Goal: Task Accomplishment & Management: Manage account settings

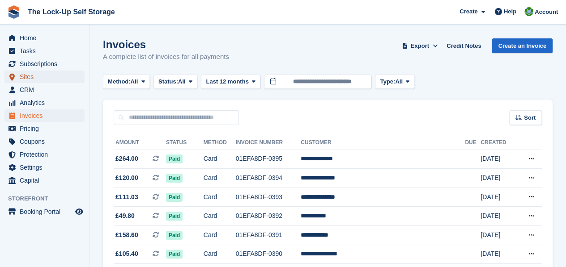
click at [39, 81] on span "Sites" at bounding box center [47, 77] width 54 height 13
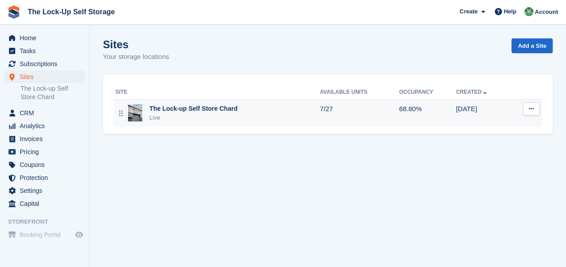
click at [213, 107] on div "The Lock-up Self Store Chard" at bounding box center [193, 108] width 88 height 9
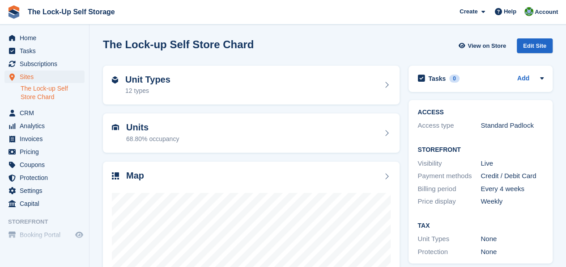
scroll to position [114, 0]
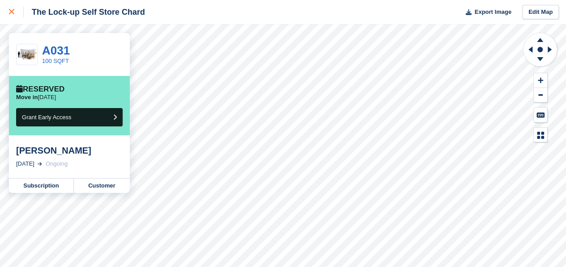
click at [10, 12] on icon at bounding box center [11, 11] width 5 height 5
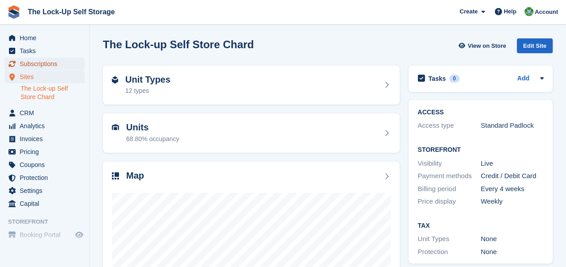
click at [64, 66] on span "Subscriptions" at bounding box center [47, 64] width 54 height 13
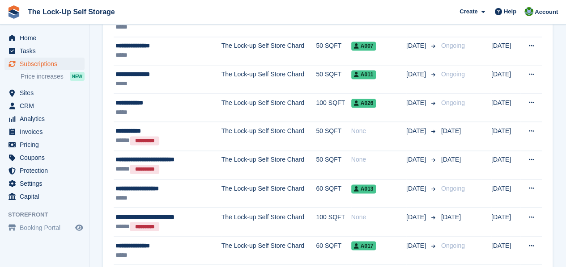
scroll to position [648, 0]
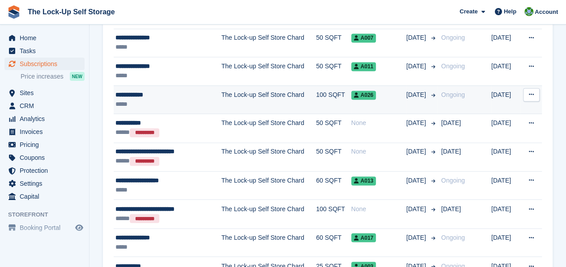
click at [225, 89] on td "The Lock-up Self Store Chard" at bounding box center [268, 99] width 95 height 29
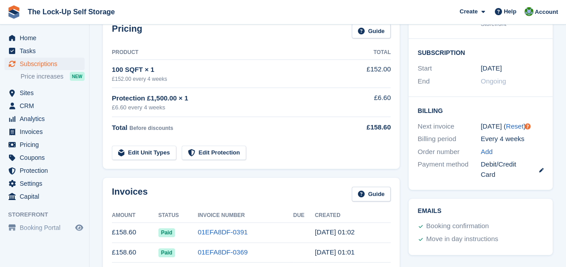
scroll to position [144, 0]
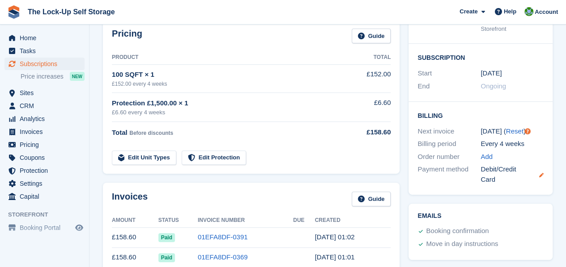
click at [542, 174] on icon at bounding box center [541, 175] width 4 height 4
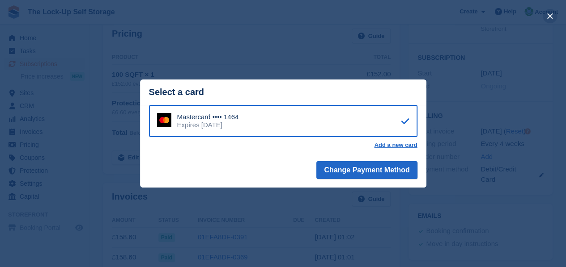
click at [549, 14] on button "close" at bounding box center [549, 16] width 14 height 14
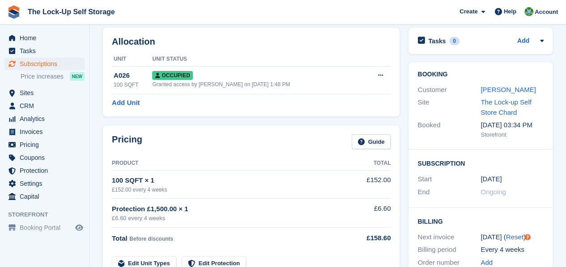
scroll to position [0, 0]
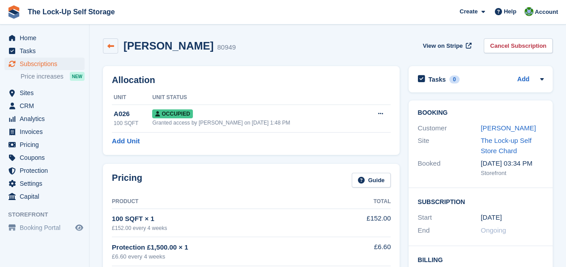
click at [111, 45] on icon at bounding box center [110, 46] width 7 height 7
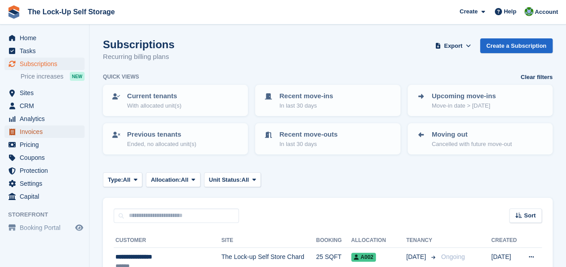
click at [64, 131] on span "Invoices" at bounding box center [47, 132] width 54 height 13
